Goal: Task Accomplishment & Management: Manage account settings

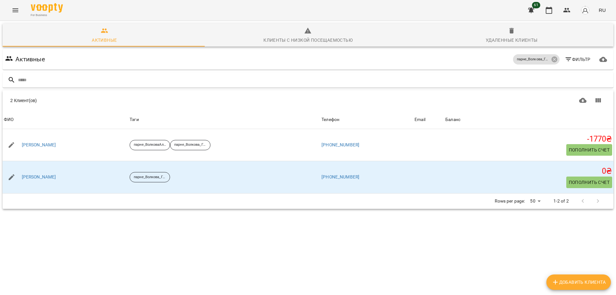
click at [18, 10] on icon "Menu" at bounding box center [16, 10] width 8 height 8
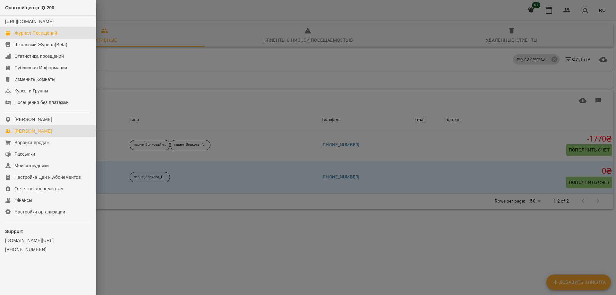
click at [30, 36] on div "Журнал Посещений" at bounding box center [35, 33] width 43 height 6
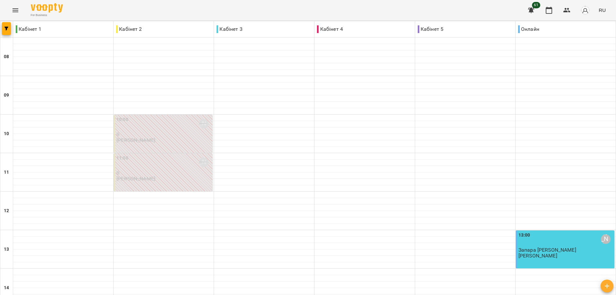
click at [16, 8] on icon "Menu" at bounding box center [16, 10] width 8 height 8
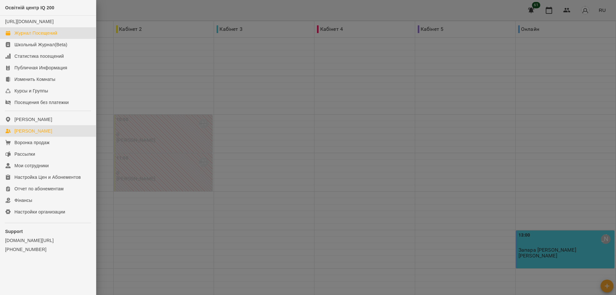
click at [31, 134] on div "[PERSON_NAME]" at bounding box center [33, 131] width 38 height 6
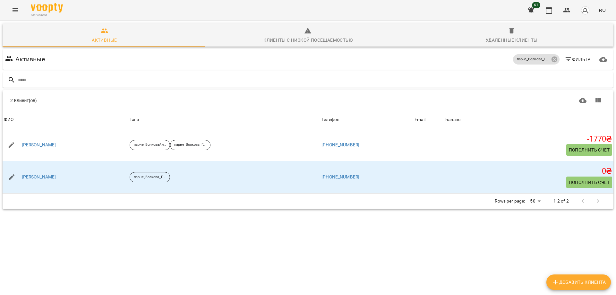
click at [592, 209] on div at bounding box center [590, 200] width 30 height 15
click at [599, 60] on icon "button" at bounding box center [603, 59] width 8 height 8
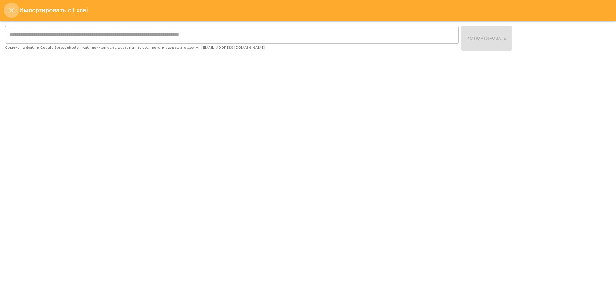
click at [12, 9] on icon "Close" at bounding box center [12, 10] width 8 height 8
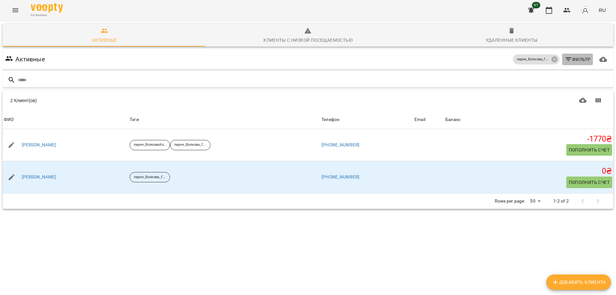
click at [564, 57] on icon "button" at bounding box center [568, 59] width 8 height 8
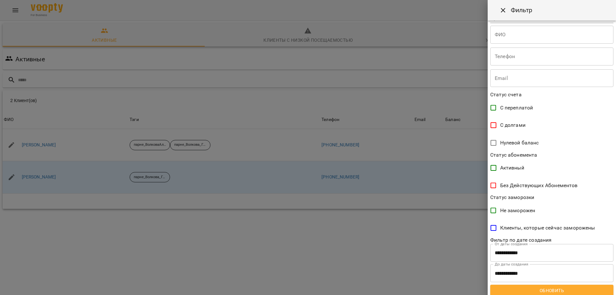
scroll to position [67, 0]
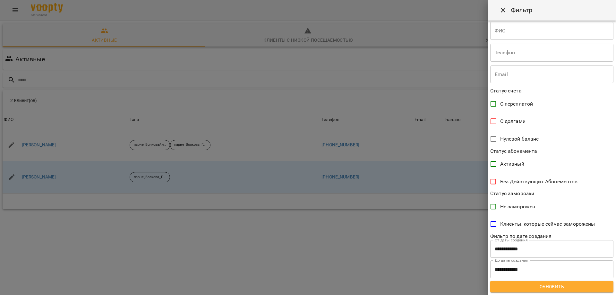
click at [532, 248] on input "**********" at bounding box center [551, 249] width 123 height 18
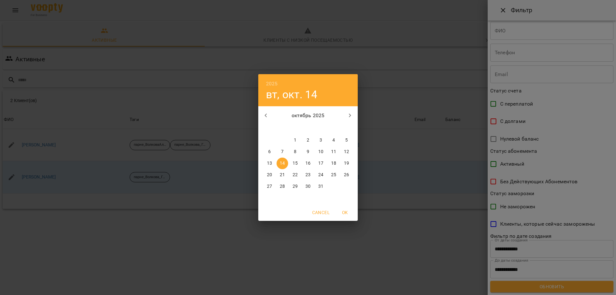
click at [518, 234] on div "2025 вт, окт. 14 октябрь 2025 пн вт ср чт пт сб вс 29 30 1 2 3 4 5 6 7 8 9 10 1…" at bounding box center [308, 147] width 616 height 295
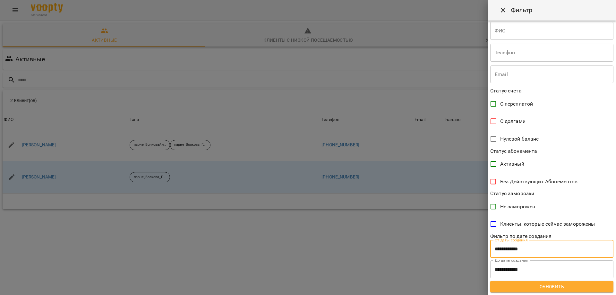
drag, startPoint x: 532, startPoint y: 249, endPoint x: 491, endPoint y: 246, distance: 40.5
click at [491, 246] on input "**********" at bounding box center [551, 249] width 123 height 18
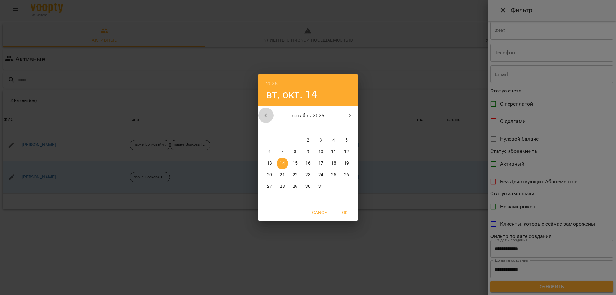
click at [266, 116] on icon "button" at bounding box center [266, 116] width 2 height 4
click at [265, 114] on icon "button" at bounding box center [266, 116] width 8 height 8
click at [282, 137] on p "1" at bounding box center [282, 140] width 3 height 6
click at [345, 211] on span "OK" at bounding box center [344, 212] width 15 height 8
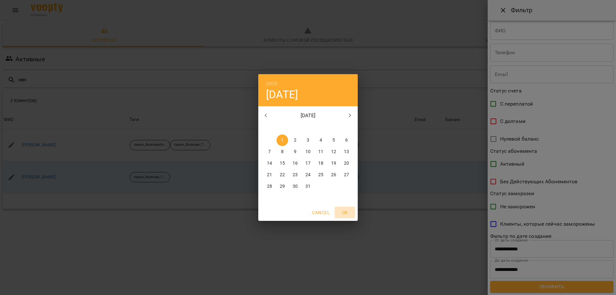
type input "**********"
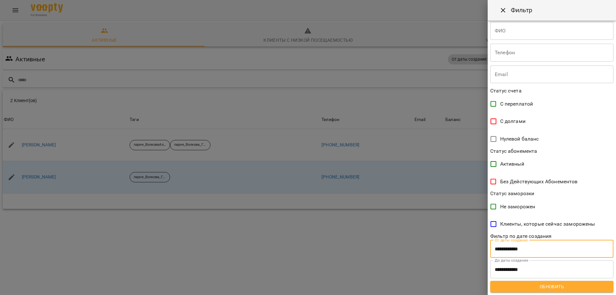
click at [566, 284] on span "Обновить" at bounding box center [551, 287] width 113 height 8
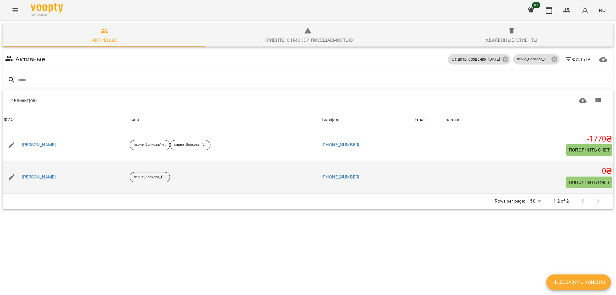
scroll to position [0, 0]
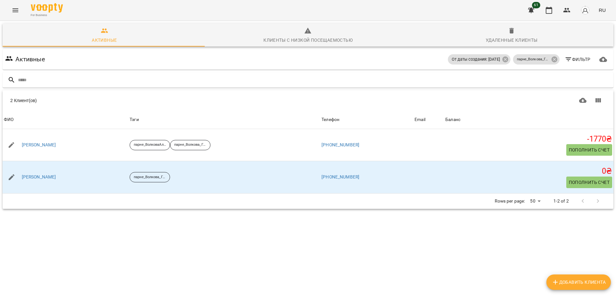
click at [10, 55] on icon at bounding box center [9, 59] width 8 height 8
click at [32, 57] on h6 "Активные" at bounding box center [30, 59] width 30 height 10
click at [588, 12] on img "button" at bounding box center [584, 10] width 9 height 9
click at [579, 57] on span "Выйти" at bounding box center [575, 59] width 16 height 8
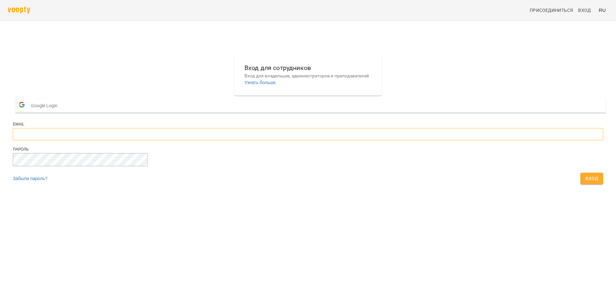
type input "**********"
click at [585, 182] on span "Вход" at bounding box center [591, 178] width 13 height 8
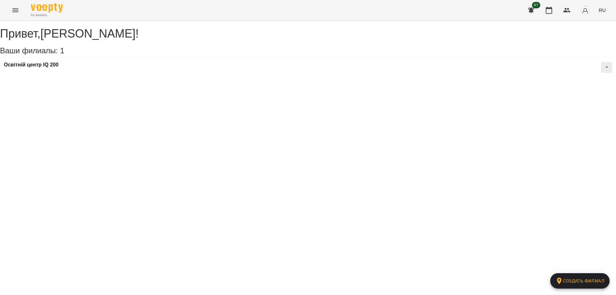
click at [15, 10] on icon "Menu" at bounding box center [16, 10] width 8 height 8
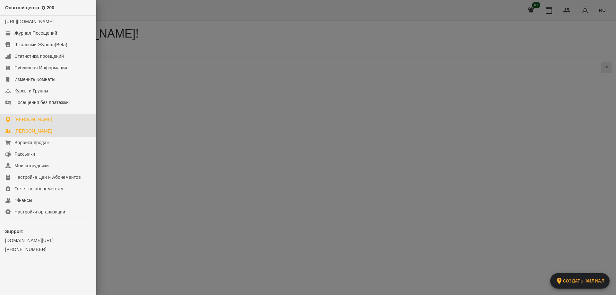
click at [42, 134] on div "[PERSON_NAME]" at bounding box center [33, 131] width 38 height 6
